Goal: Information Seeking & Learning: Compare options

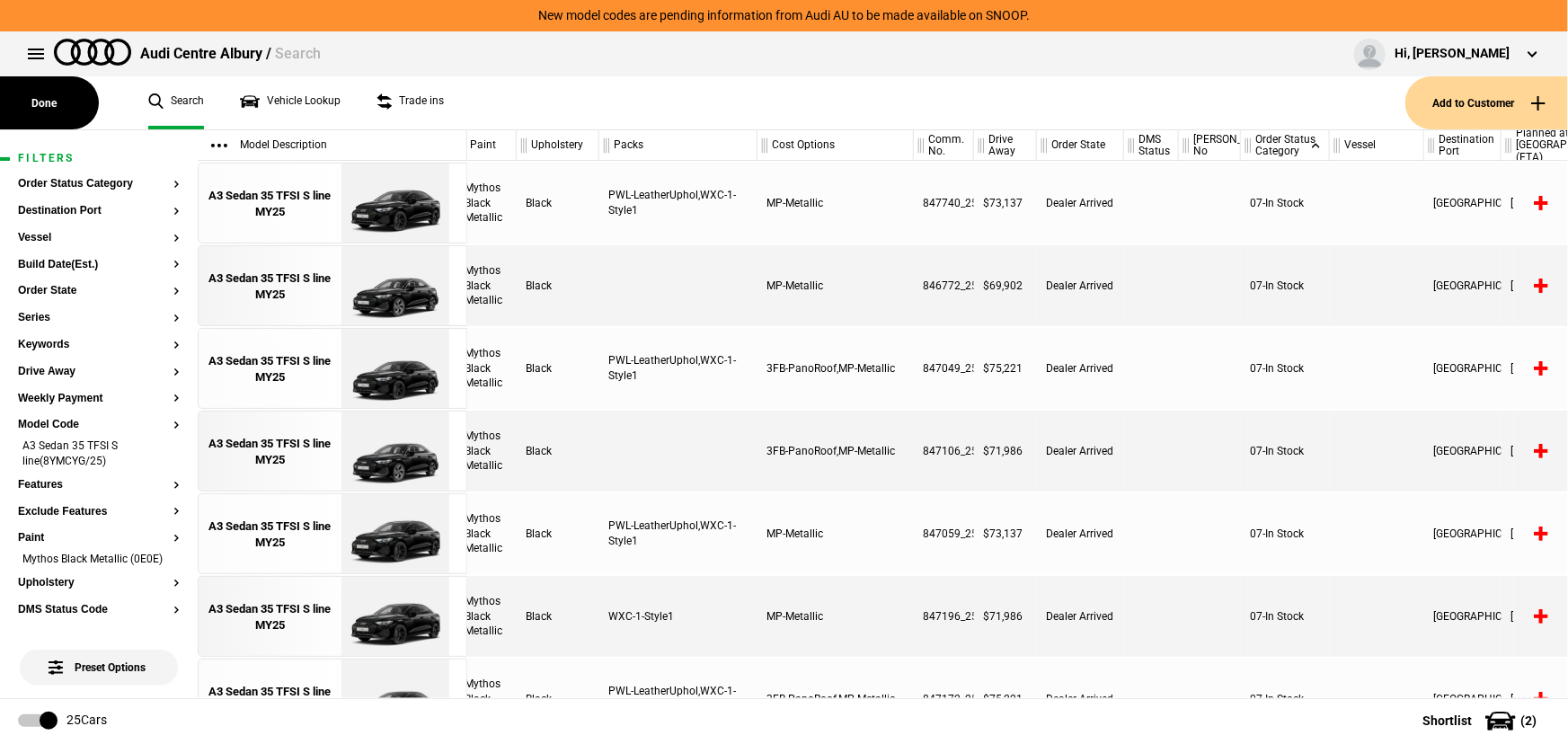
click at [785, 276] on div "MP-Metallic" at bounding box center [835, 285] width 156 height 81
drag, startPoint x: 823, startPoint y: 282, endPoint x: 723, endPoint y: 280, distance: 100.0
click at [723, 280] on div "A3 Sedan 35 TFSI S line(8YMCYG/25) Mythos Black Metallic Black MP-Metallic 8467…" at bounding box center [862, 285] width 1101 height 81
click at [1040, 297] on div "Dealer Arrived" at bounding box center [1079, 285] width 87 height 81
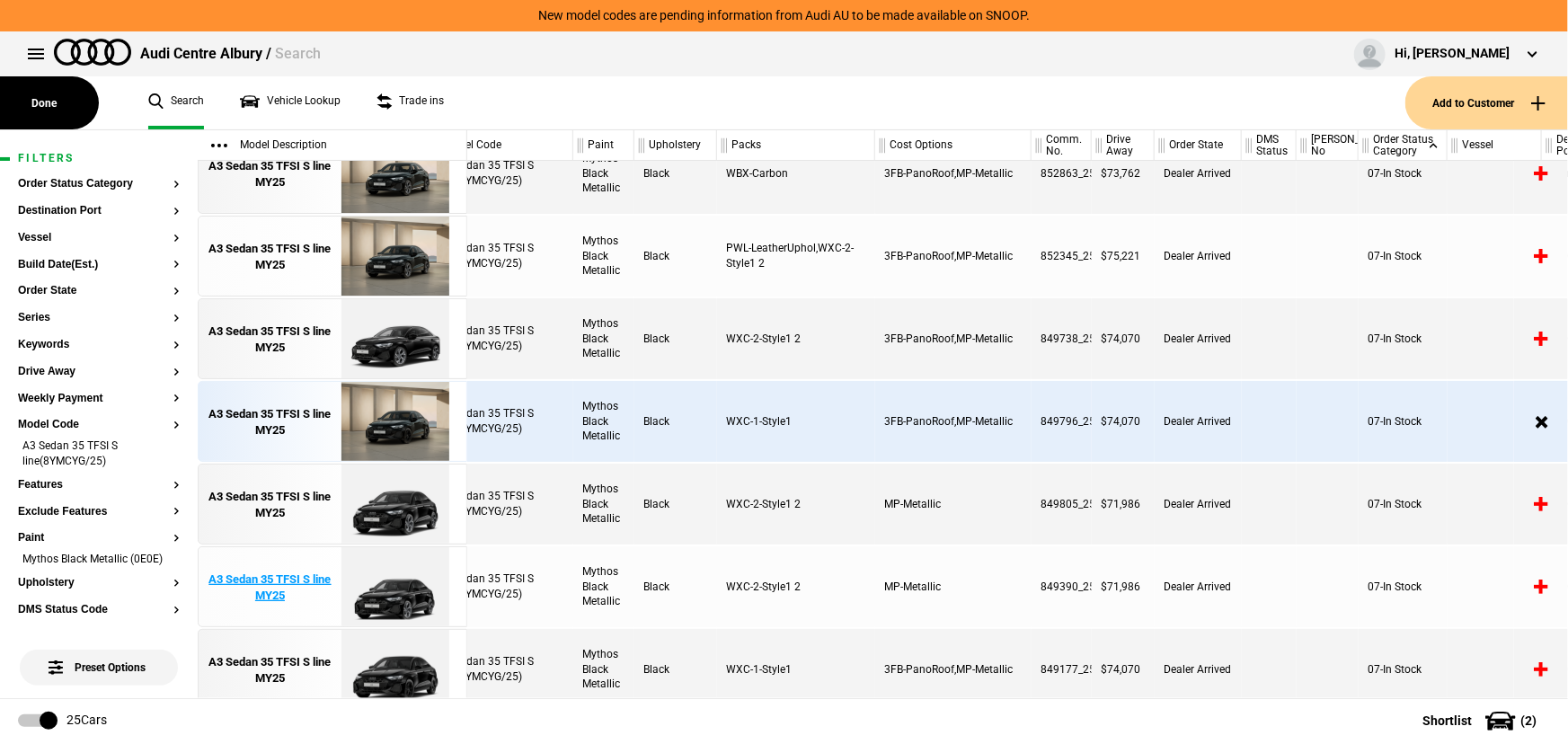
click at [279, 590] on div "A3 Sedan 35 TFSI S line MY25" at bounding box center [270, 588] width 125 height 32
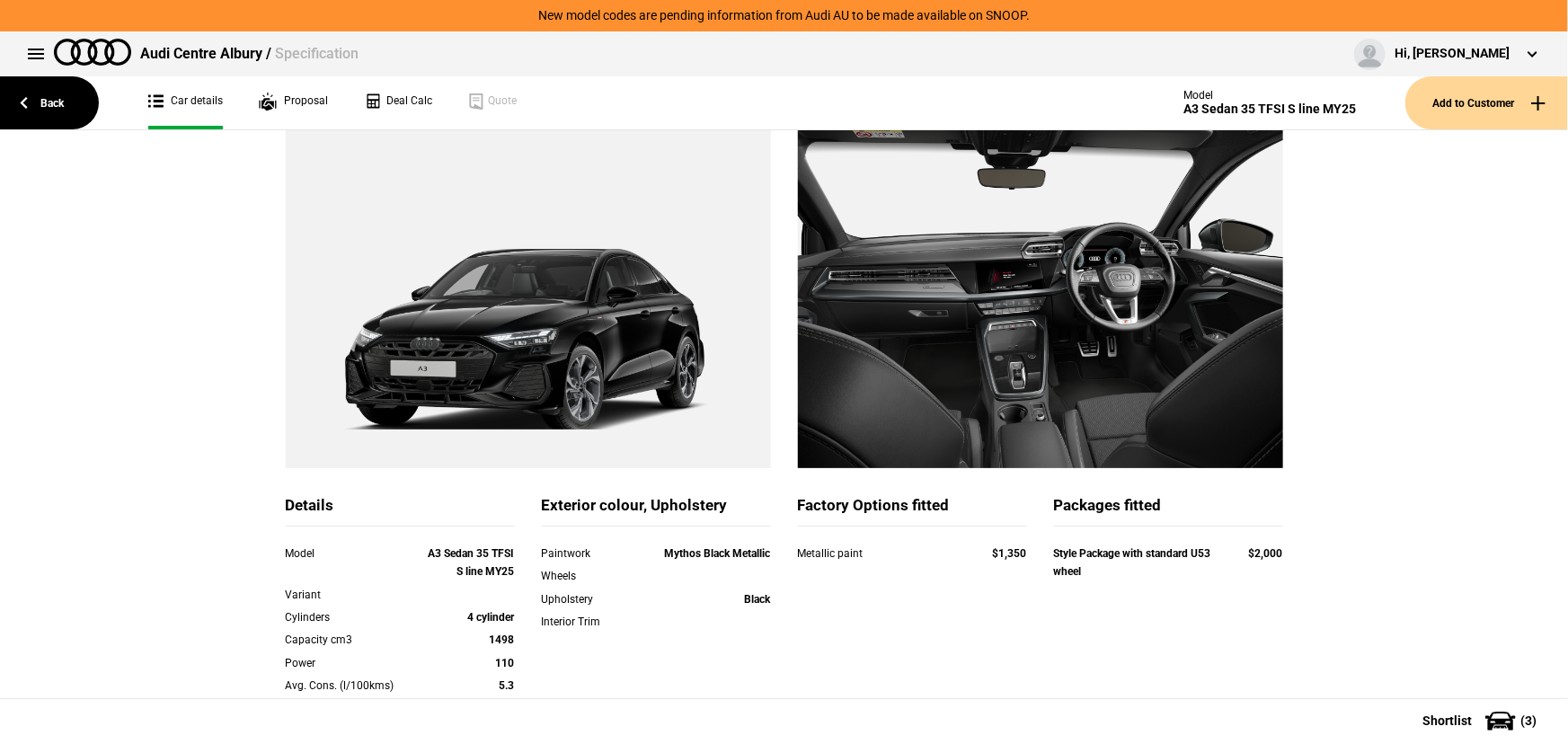
scroll to position [130, 0]
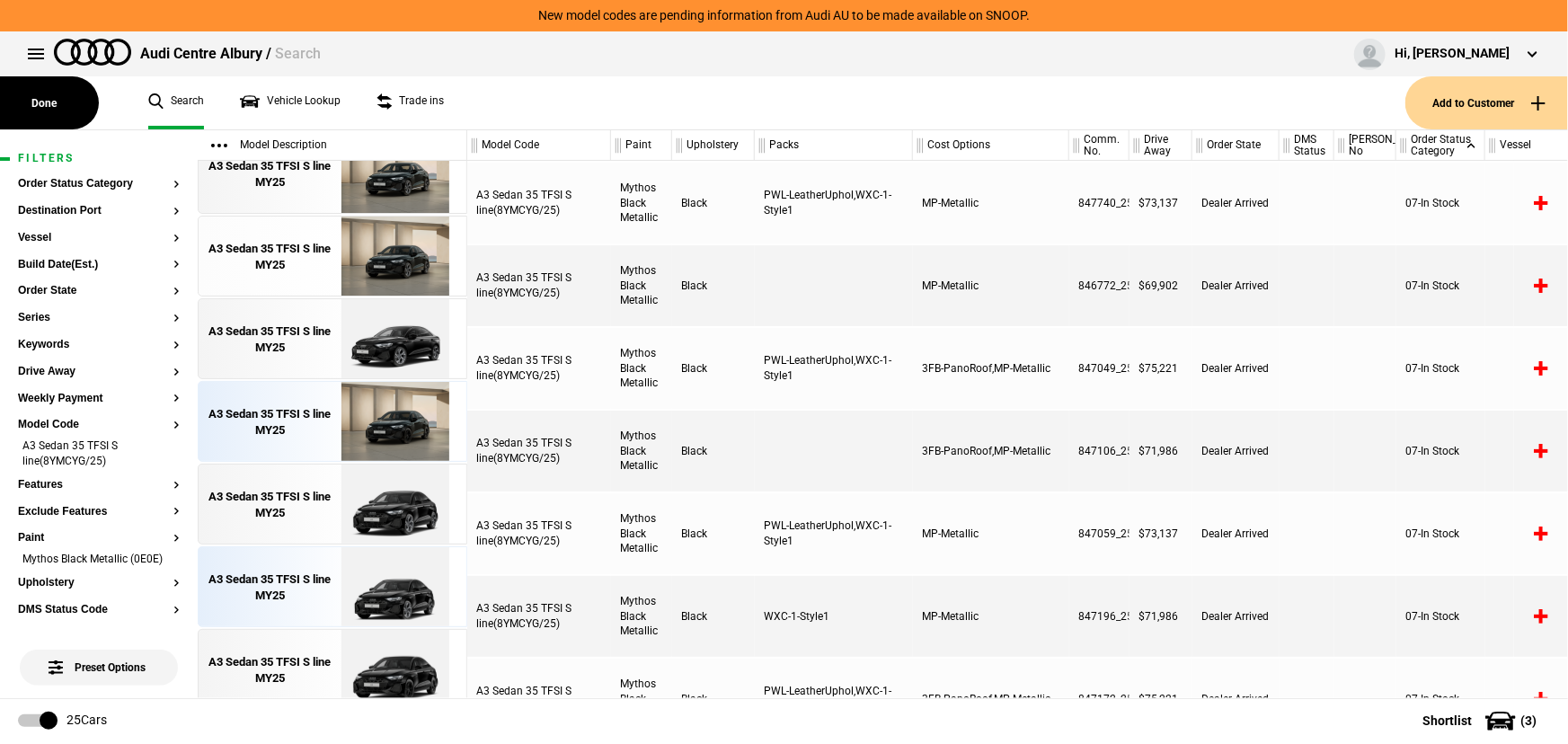
scroll to position [1270, 0]
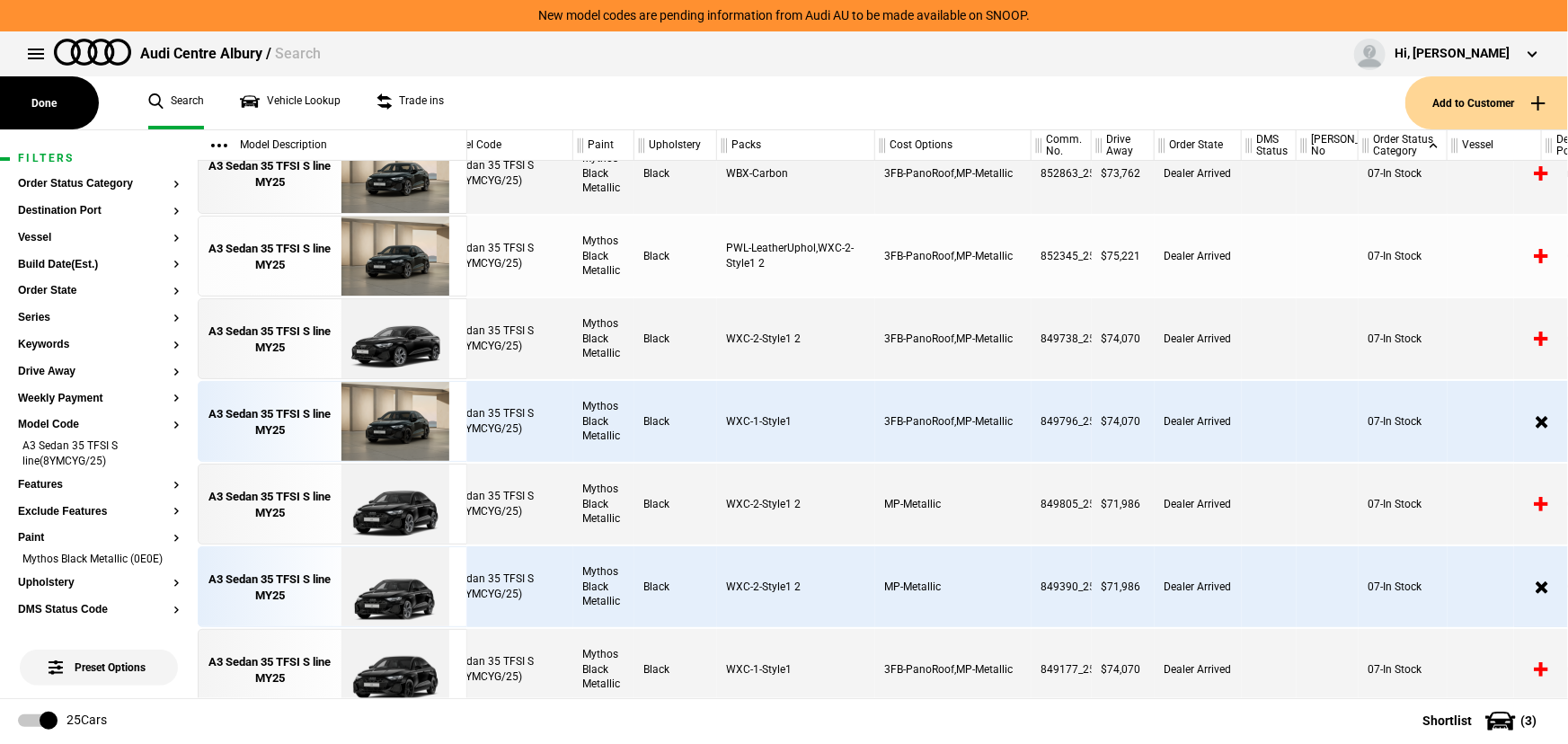
click at [167, 560] on article "Filters Order Status Category Destination Port Vessel Build Date(Est.) Order St…" at bounding box center [99, 687] width 198 height 1116
click at [162, 564] on li "Mythos Black Metallic (0E0E)" at bounding box center [99, 560] width 162 height 18
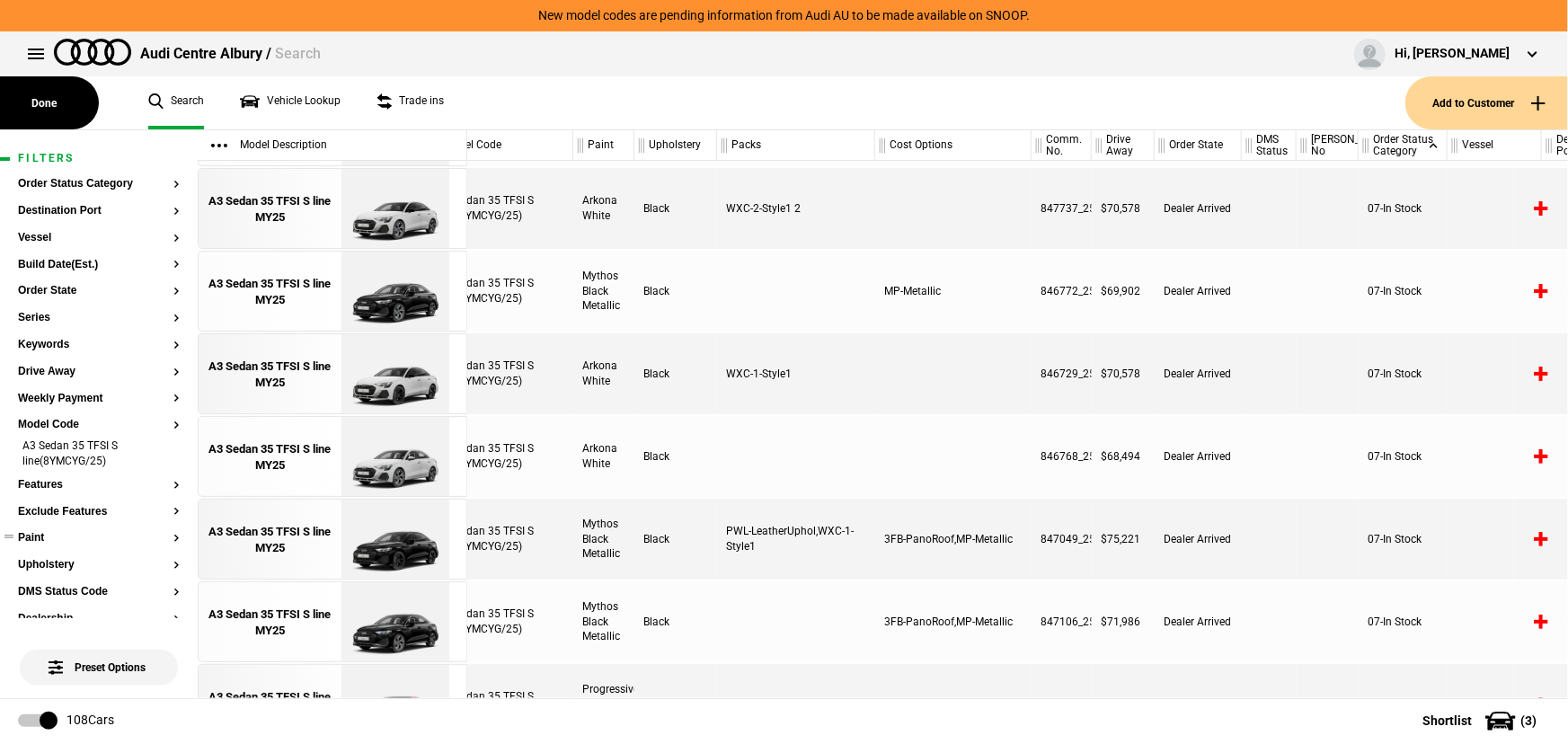
scroll to position [535, 38]
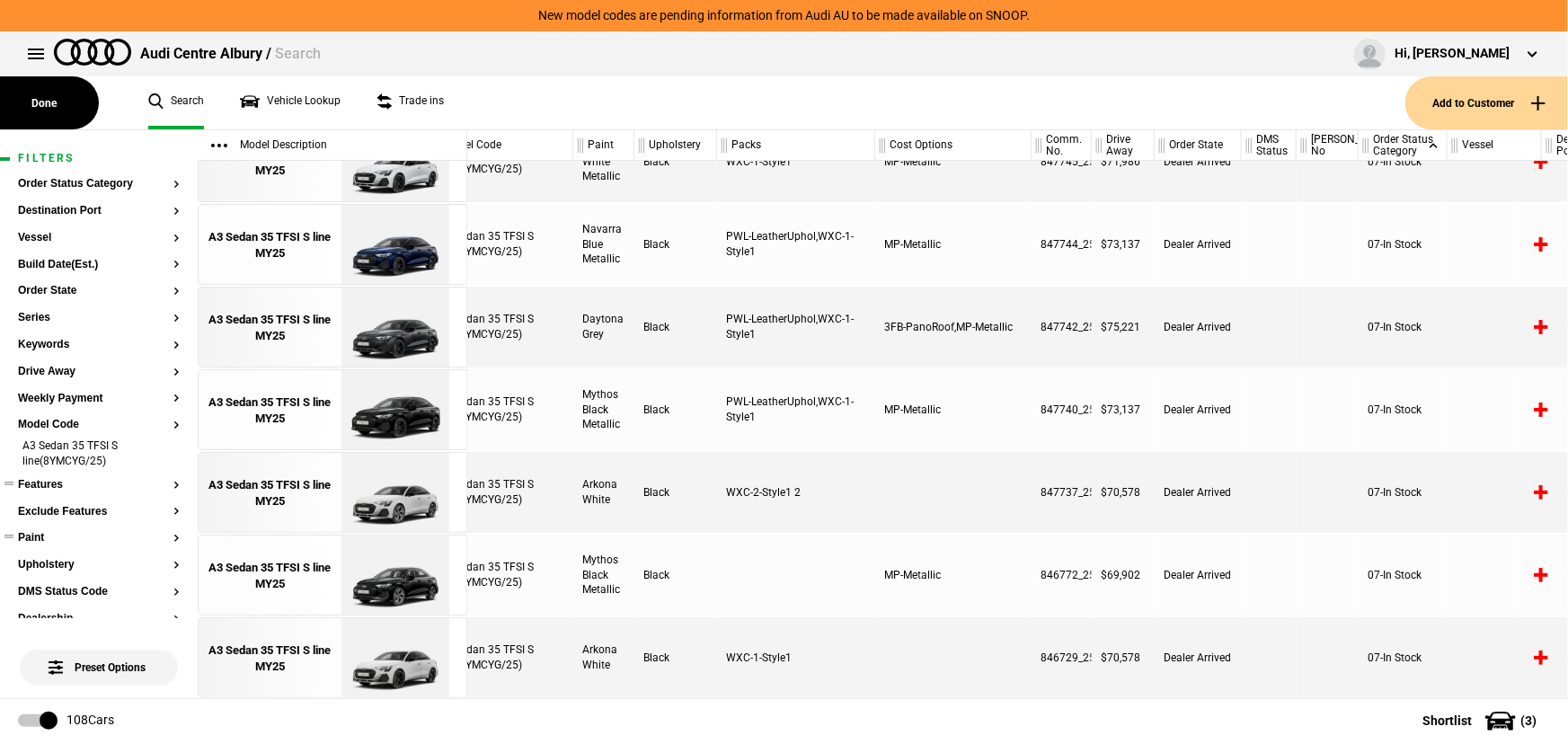
click at [57, 488] on button "Features" at bounding box center [99, 485] width 162 height 13
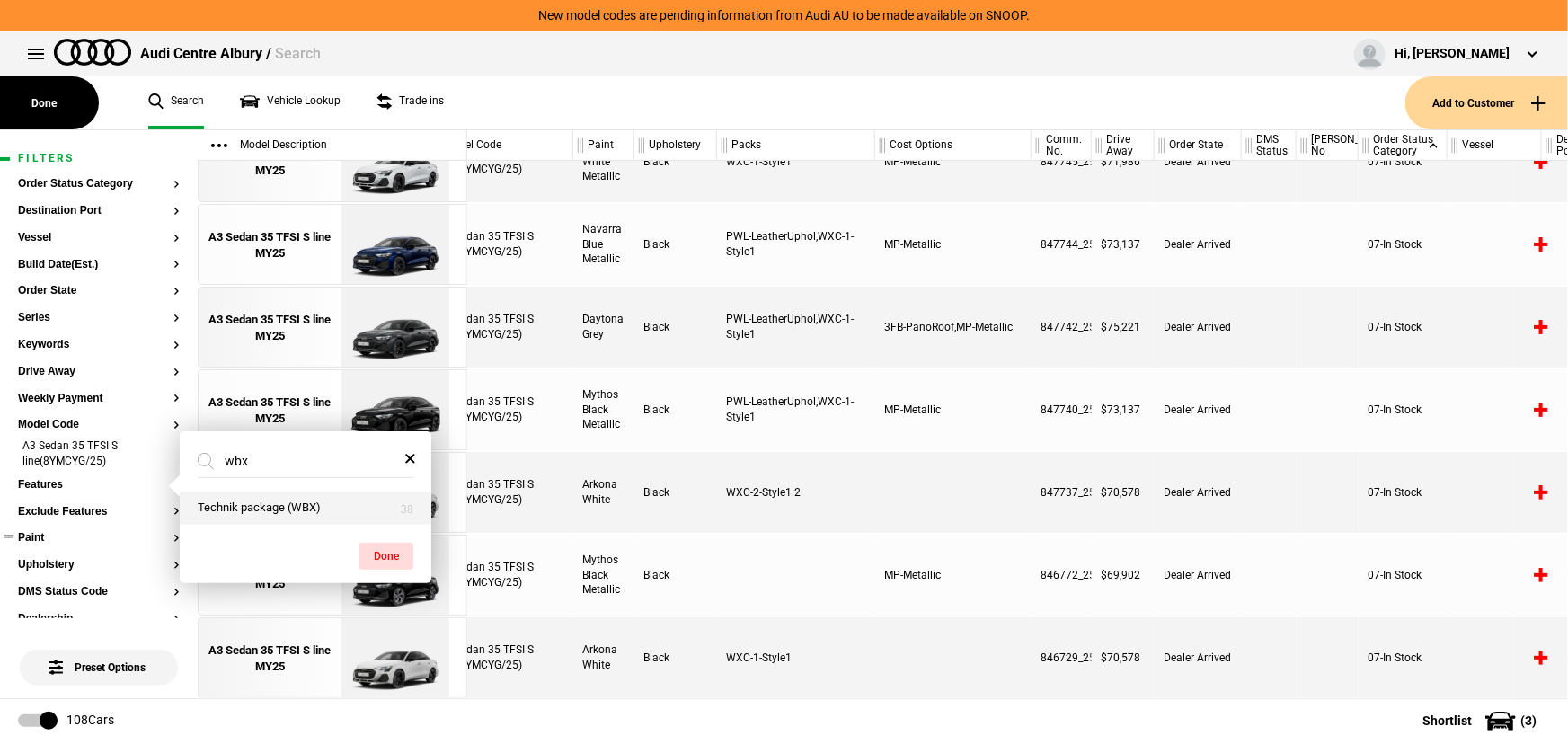
type input "wbx"
click at [293, 509] on button "Technik package (WBX)" at bounding box center [305, 509] width 252 height 33
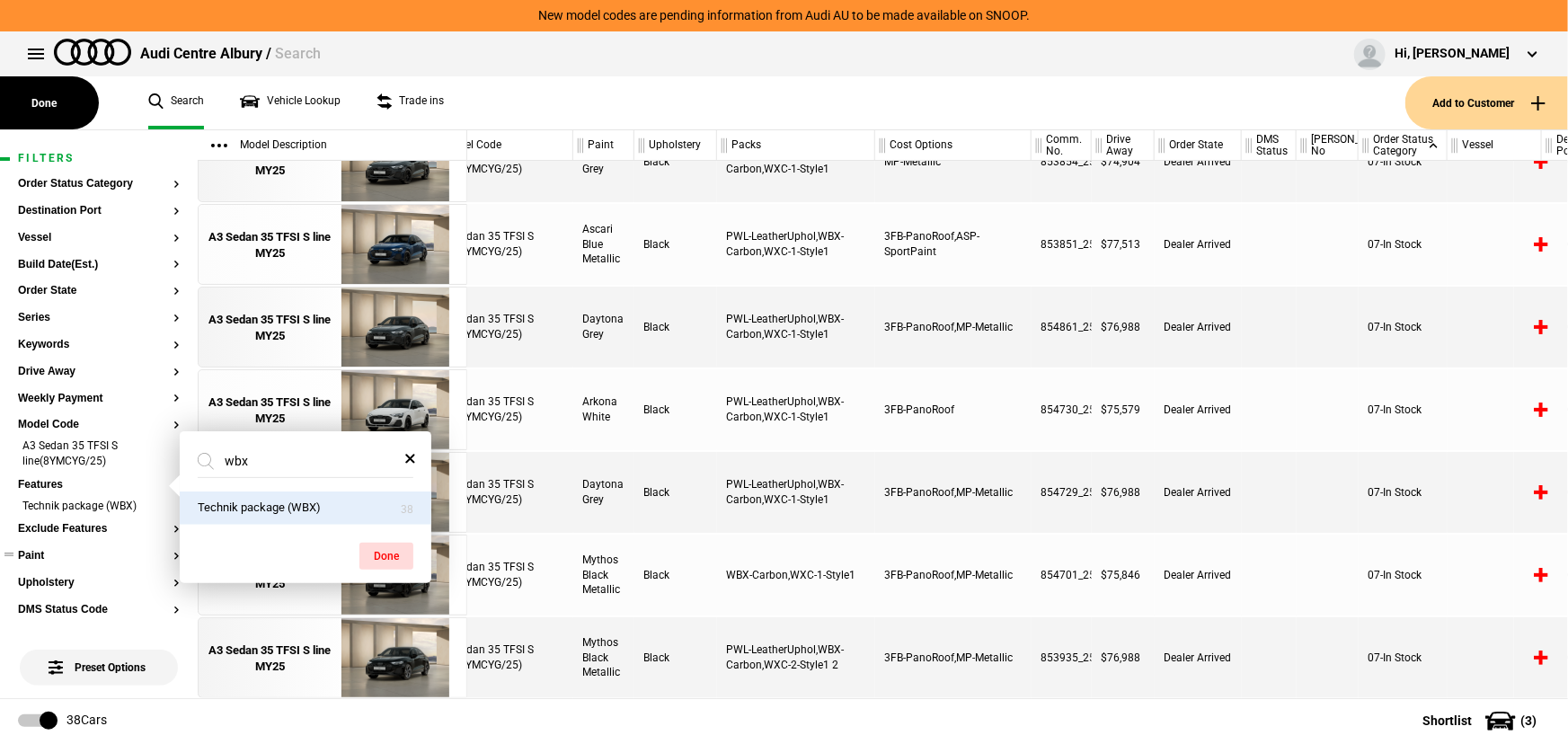
click at [797, 507] on div "PWL-LeatherUphol,WBX-Carbon,WXC-1-Style1" at bounding box center [796, 492] width 158 height 81
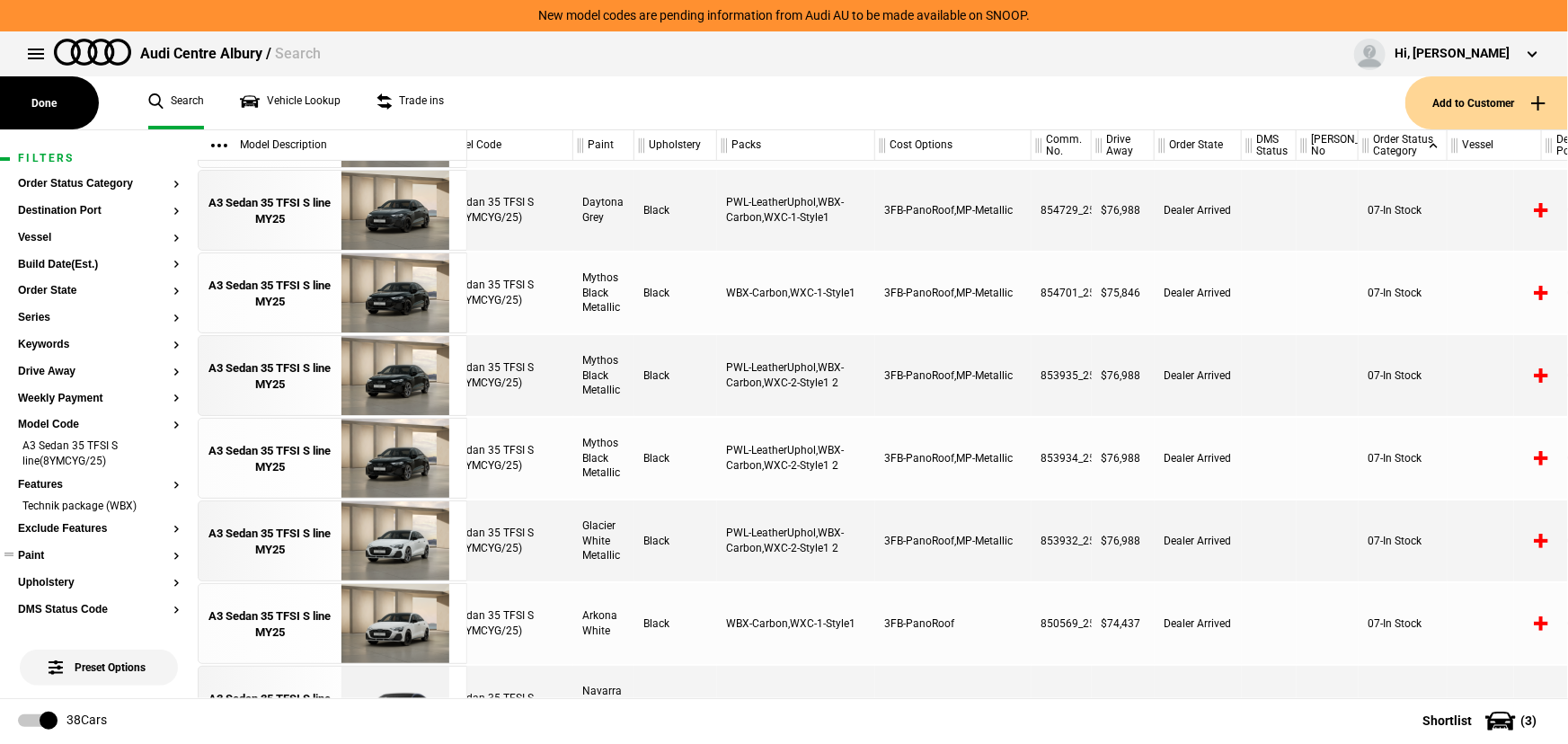
click at [827, 368] on div "PWL-LeatherUphol,WBX-Carbon,WXC-2-Style1 2" at bounding box center [796, 375] width 158 height 81
click at [305, 382] on div "A3 Sedan 35 TFSI S line MY25" at bounding box center [270, 376] width 125 height 32
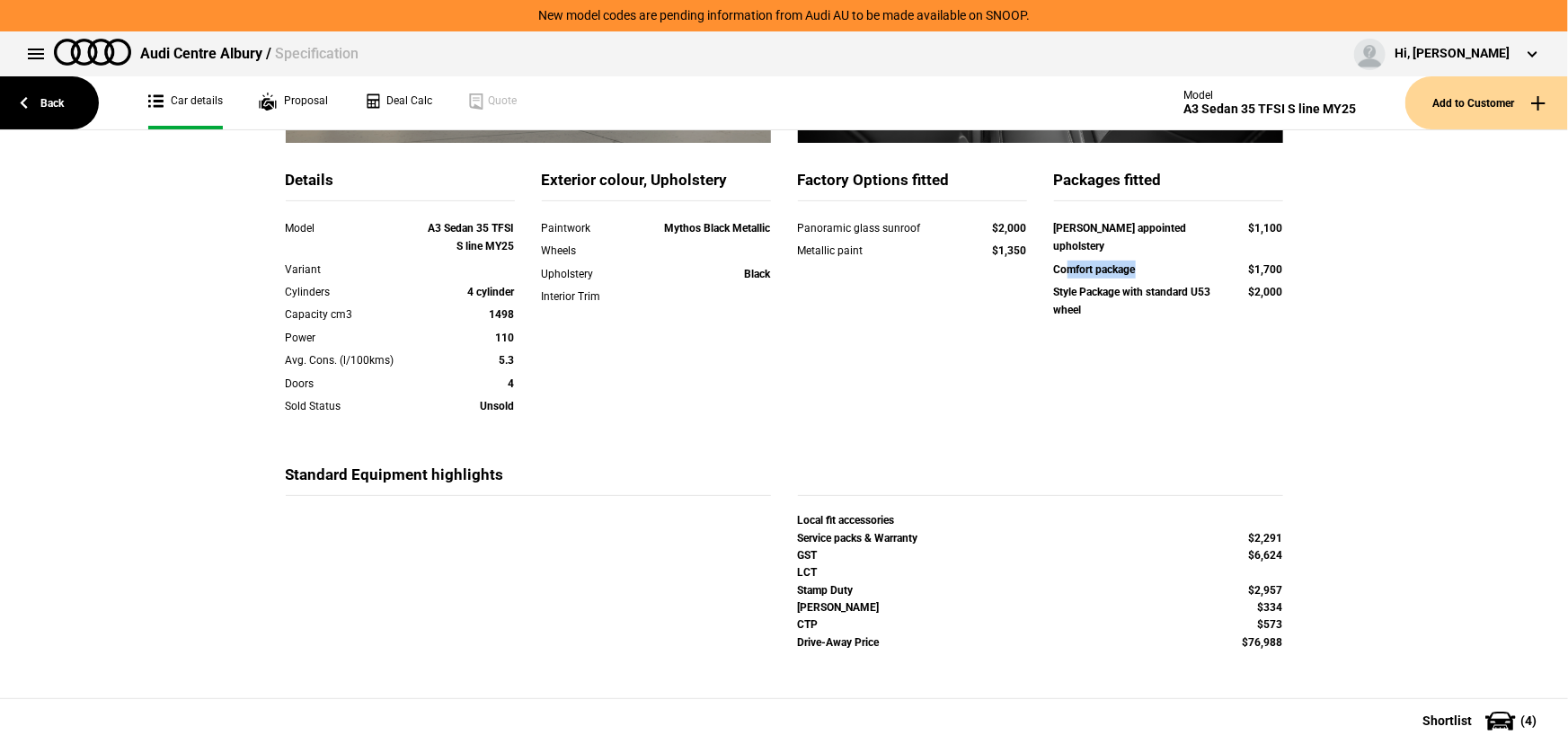
drag, startPoint x: 1060, startPoint y: 248, endPoint x: 1142, endPoint y: 249, distance: 82.0
click at [1142, 261] on div "Comfort package" at bounding box center [1134, 269] width 161 height 18
